Goal: Transaction & Acquisition: Purchase product/service

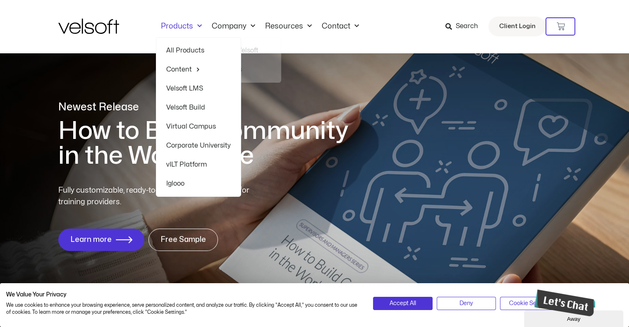
click at [195, 23] on span "Menu" at bounding box center [197, 26] width 9 height 14
click at [180, 26] on link "Products" at bounding box center [181, 26] width 51 height 9
click at [177, 22] on link "Products" at bounding box center [181, 26] width 51 height 9
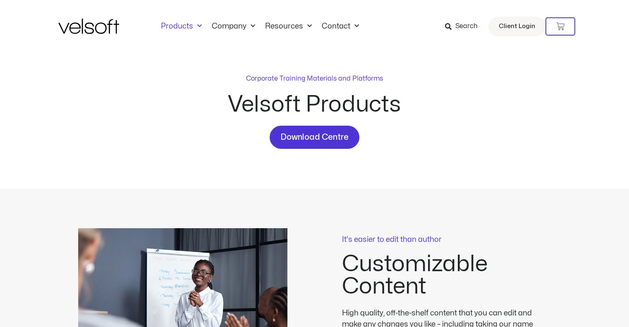
click at [200, 25] on span "Menu" at bounding box center [197, 26] width 9 height 14
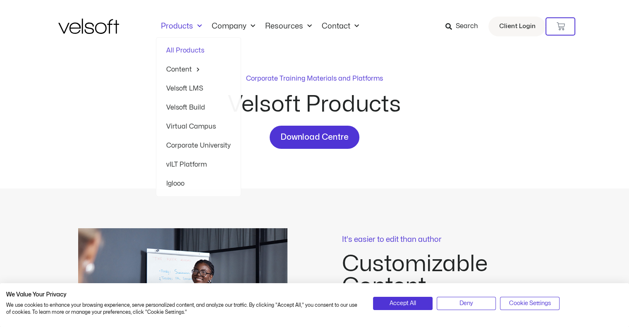
click at [274, 183] on div "Corporate Training Materials and Platforms Velsoft Products Download Centre" at bounding box center [314, 121] width 513 height 136
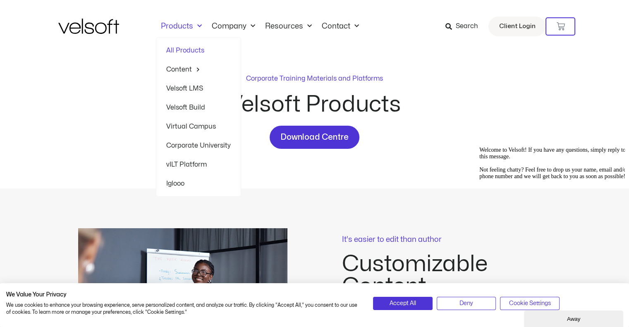
click at [202, 107] on link "Velsoft Build" at bounding box center [198, 107] width 65 height 19
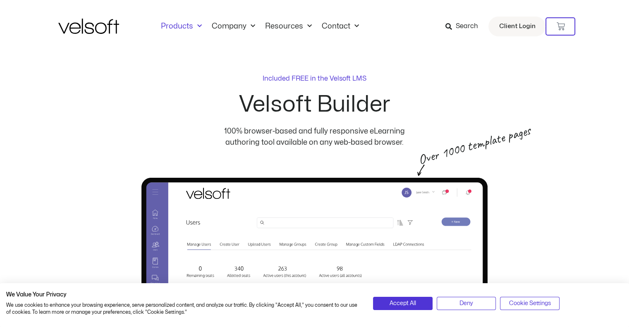
click at [196, 28] on link "Products" at bounding box center [181, 26] width 51 height 9
click at [196, 26] on span "Menu" at bounding box center [197, 26] width 9 height 14
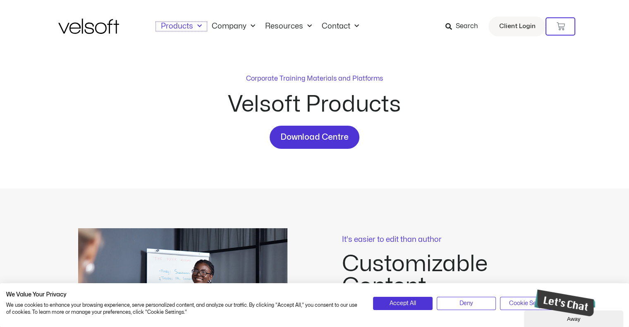
click at [196, 26] on span "Menu" at bounding box center [197, 26] width 9 height 14
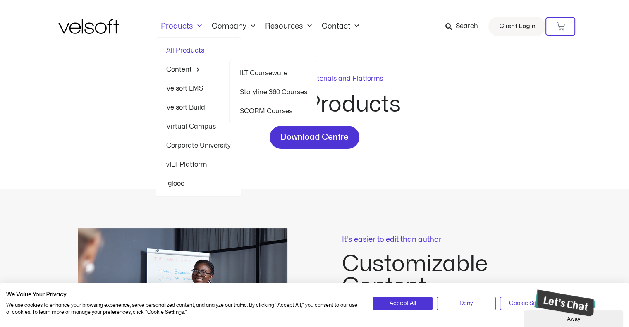
click at [262, 77] on link "ILT Courseware" at bounding box center [273, 73] width 67 height 19
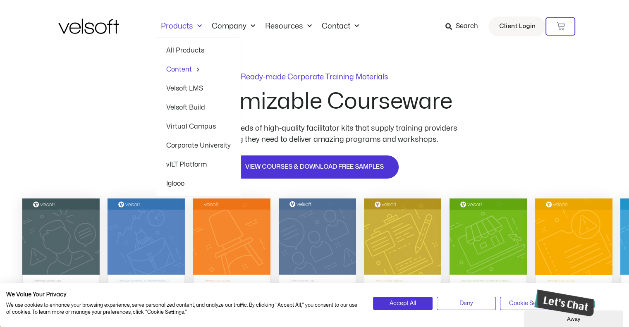
click at [199, 24] on span "Menu" at bounding box center [197, 26] width 9 height 14
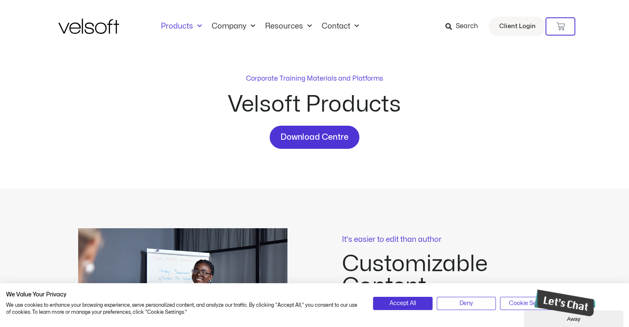
click at [460, 23] on span "Search" at bounding box center [466, 26] width 22 height 11
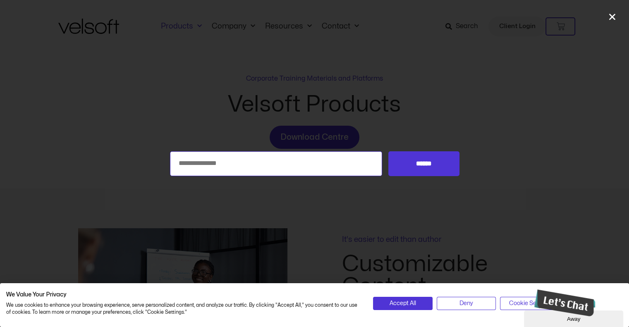
click at [288, 163] on input "Search for:" at bounding box center [276, 163] width 213 height 25
type input "**********"
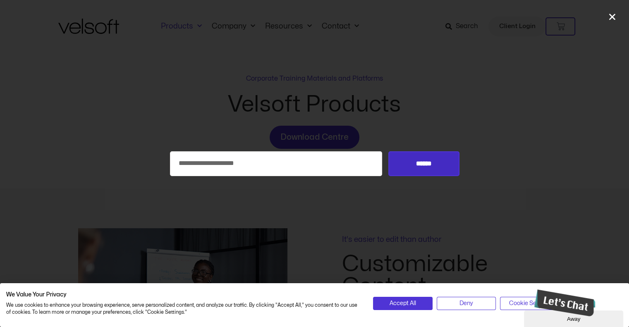
click at [409, 163] on input "******" at bounding box center [423, 163] width 71 height 25
click at [424, 163] on input "******" at bounding box center [423, 163] width 71 height 25
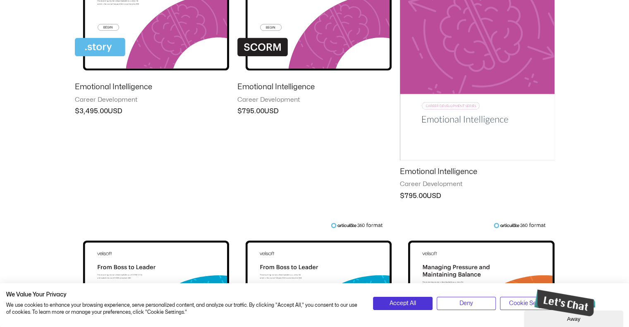
scroll to position [41, 0]
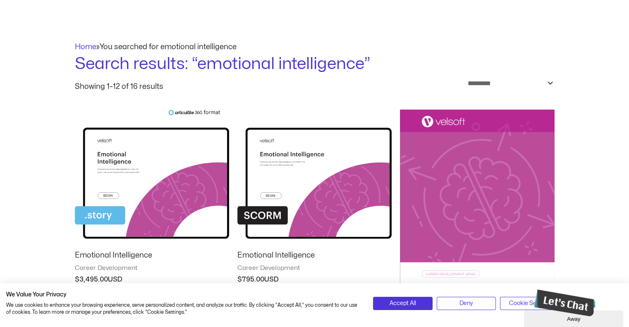
click at [455, 165] on img at bounding box center [477, 219] width 154 height 219
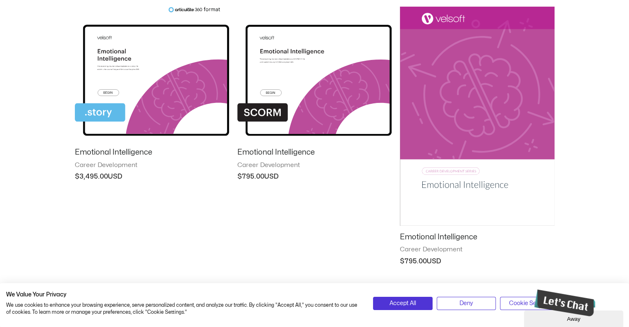
scroll to position [165, 0]
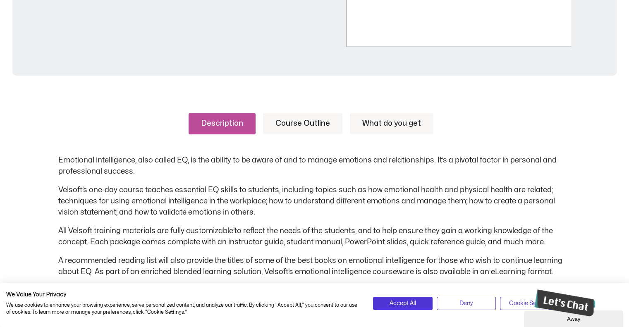
scroll to position [331, 0]
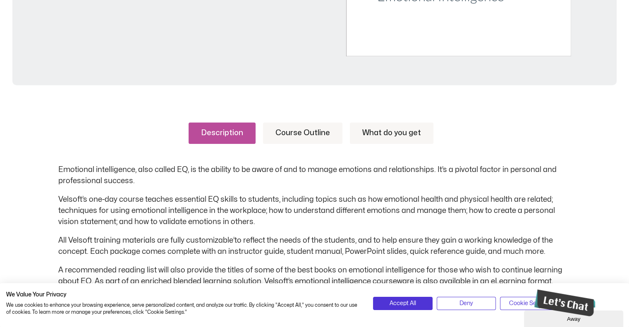
click at [307, 130] on link "Course Outline" at bounding box center [302, 133] width 79 height 22
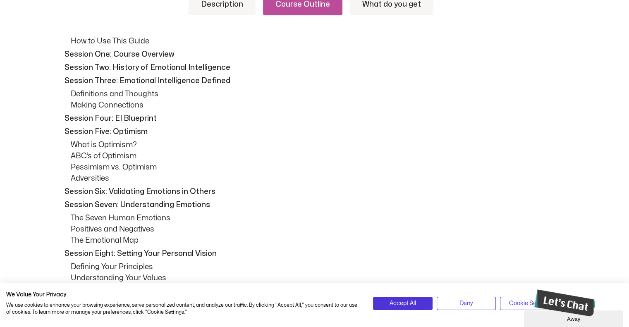
scroll to position [372, 0]
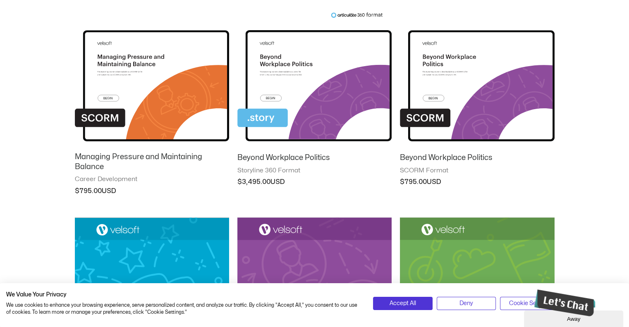
scroll to position [628, 0]
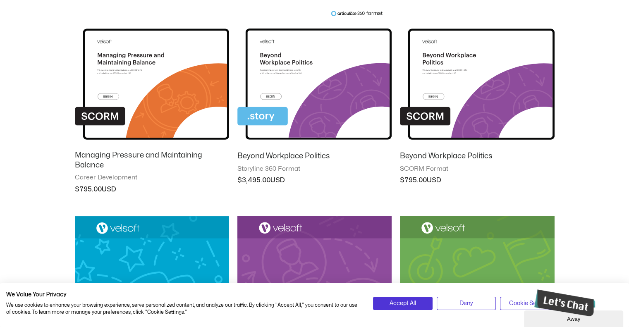
click at [445, 157] on h2 "Beyond Workplace Politics" at bounding box center [477, 156] width 154 height 10
click at [460, 99] on img at bounding box center [477, 77] width 154 height 134
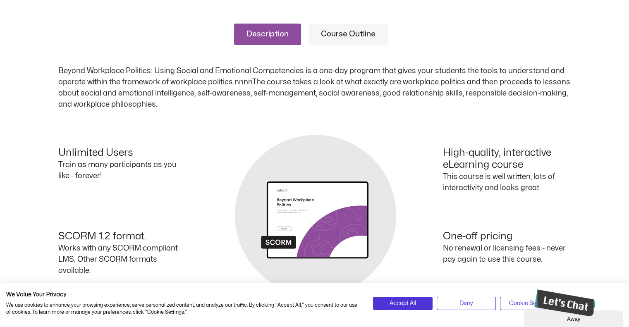
scroll to position [248, 0]
